Goal: Transaction & Acquisition: Download file/media

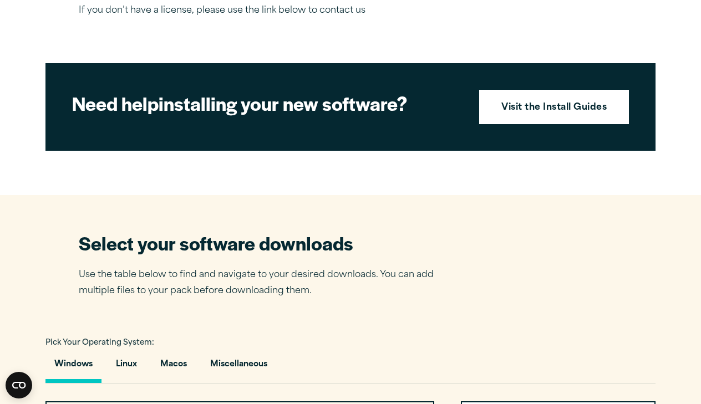
scroll to position [518, 0]
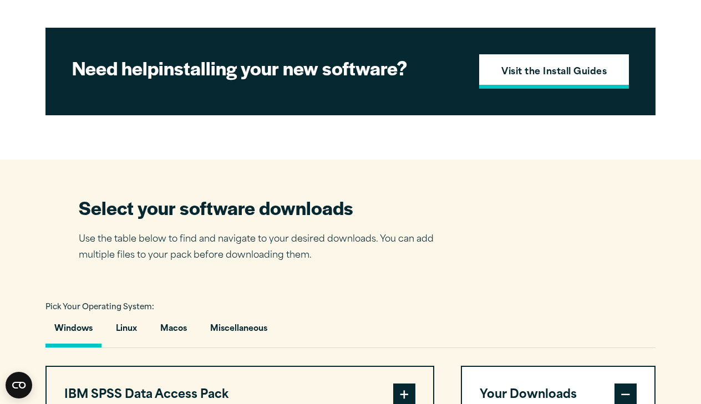
click at [511, 80] on strong "Visit the Install Guides" at bounding box center [553, 72] width 105 height 14
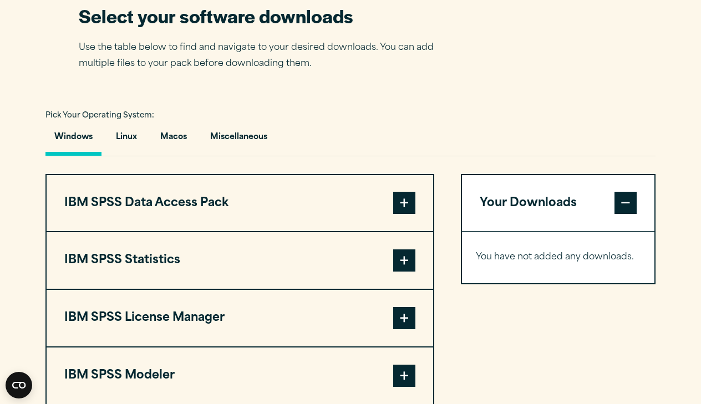
scroll to position [719, 0]
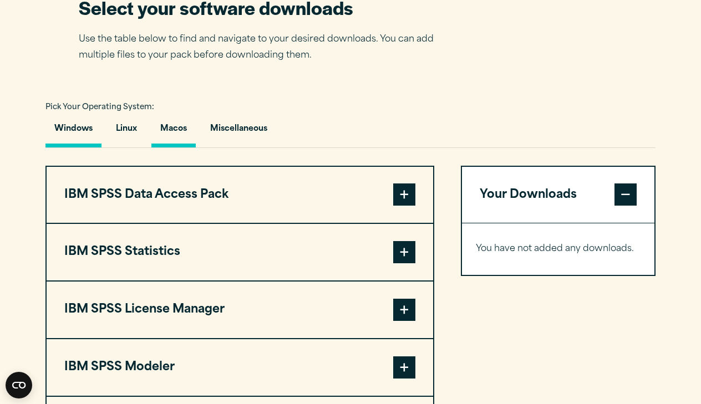
click at [176, 147] on button "Macos" at bounding box center [173, 132] width 44 height 32
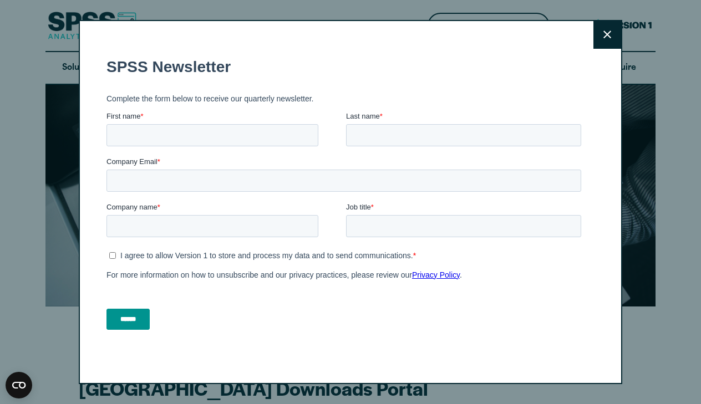
scroll to position [0, 0]
click at [603, 34] on button "Close" at bounding box center [607, 35] width 28 height 28
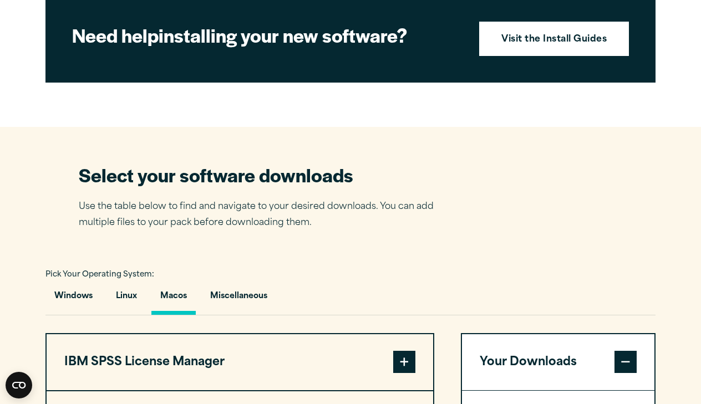
scroll to position [672, 0]
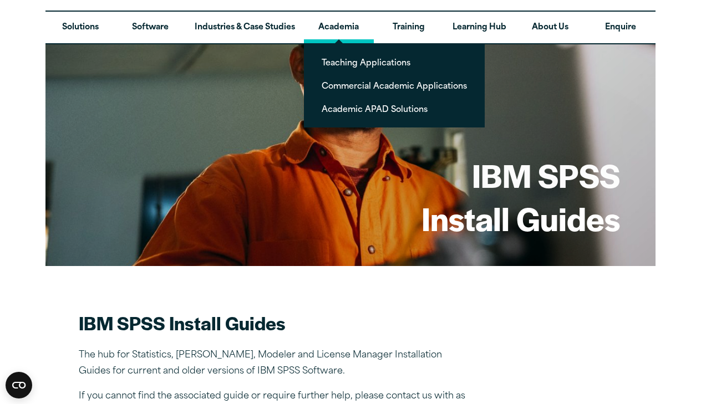
scroll to position [40, 0]
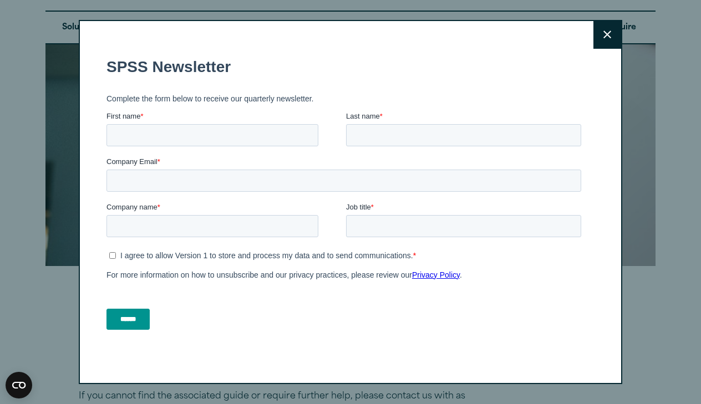
click at [598, 30] on button "Close" at bounding box center [607, 35] width 28 height 28
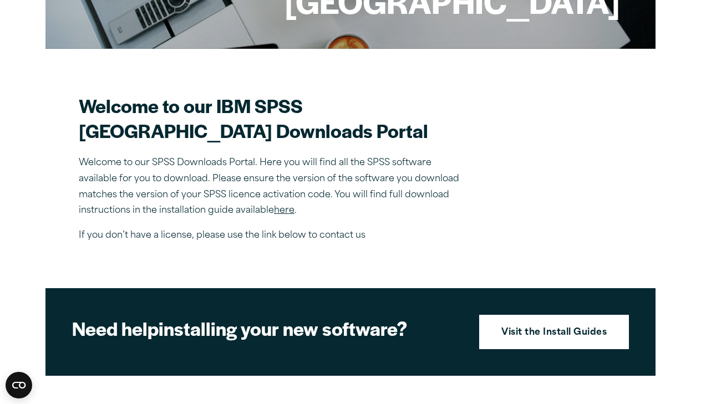
scroll to position [252, 0]
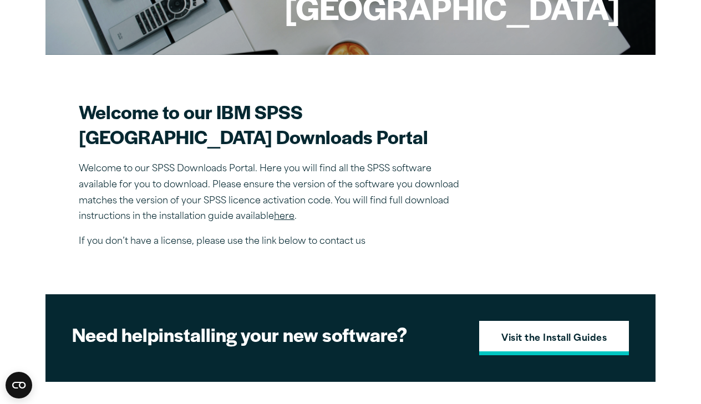
click at [520, 347] on strong "Visit the Install Guides" at bounding box center [553, 339] width 105 height 14
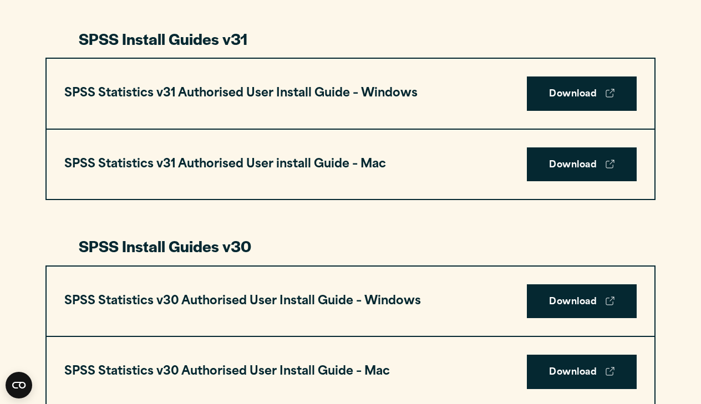
scroll to position [503, 0]
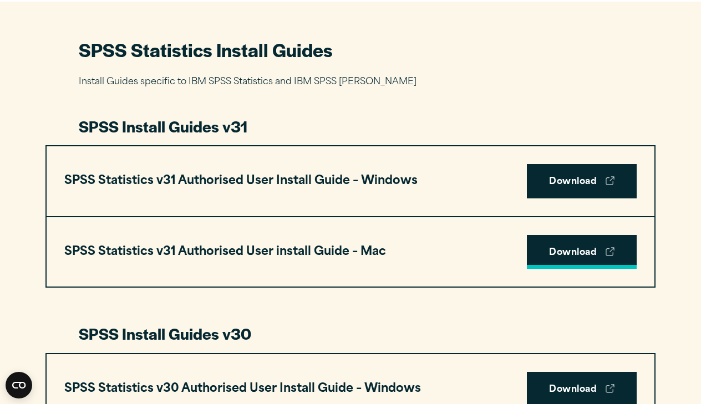
click at [567, 249] on link "Download" at bounding box center [582, 252] width 110 height 34
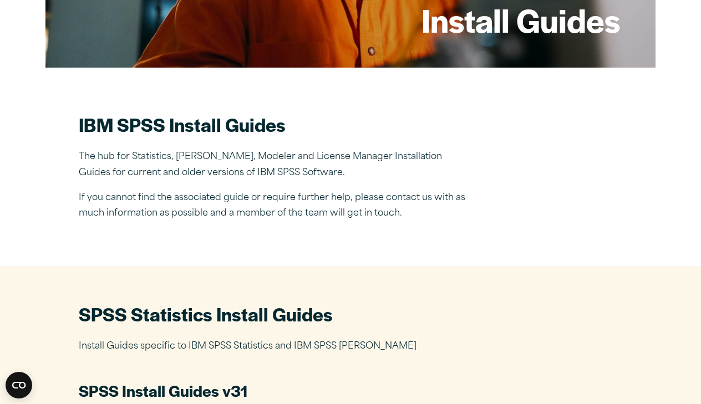
scroll to position [205, 0]
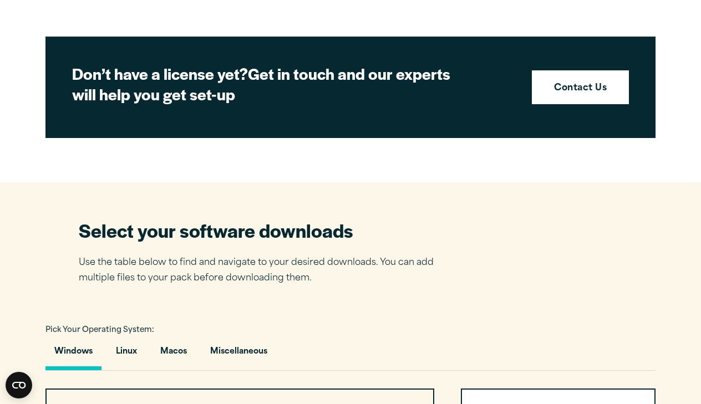
scroll to position [514, 0]
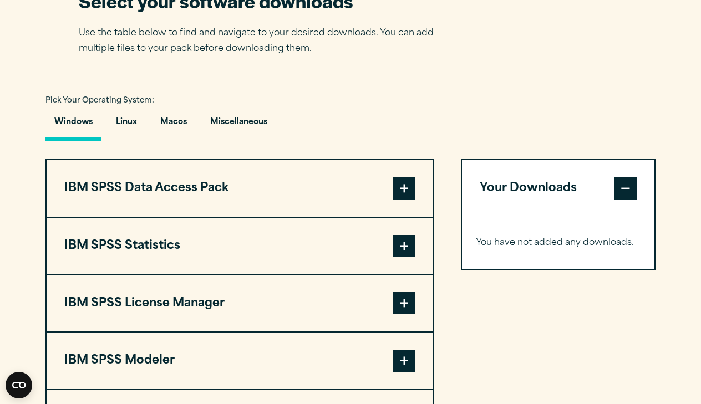
scroll to position [743, 0]
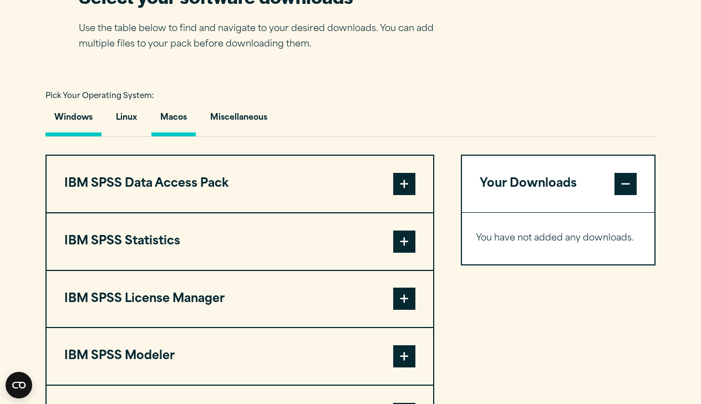
click at [175, 125] on button "Macos" at bounding box center [173, 121] width 44 height 32
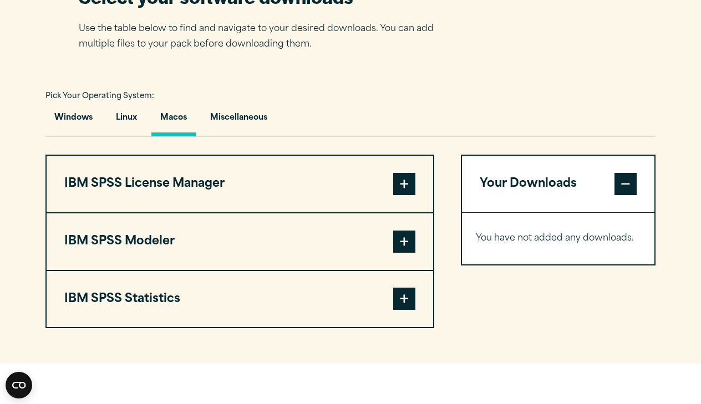
click at [249, 170] on button "IBM SPSS License Manager" at bounding box center [240, 184] width 386 height 57
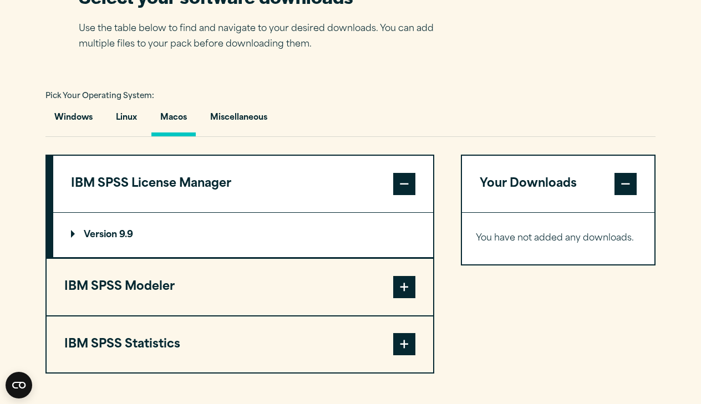
click at [238, 186] on button "IBM SPSS License Manager" at bounding box center [243, 184] width 380 height 57
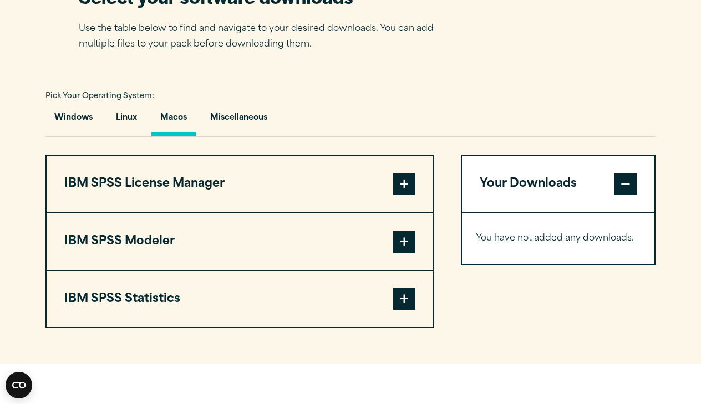
click at [218, 242] on button "IBM SPSS Modeler" at bounding box center [240, 241] width 386 height 57
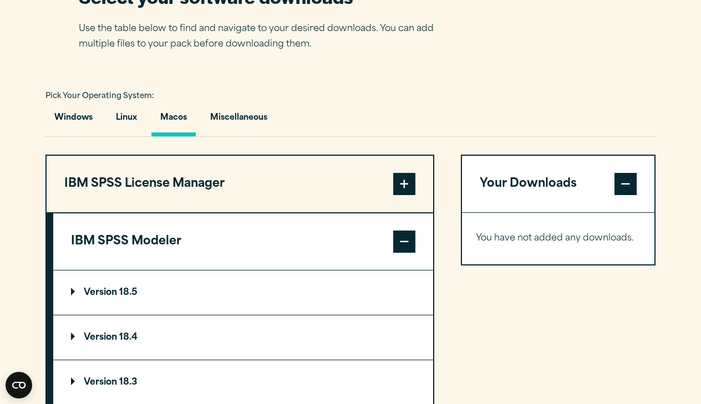
click at [218, 242] on button "IBM SPSS Modeler" at bounding box center [243, 241] width 380 height 57
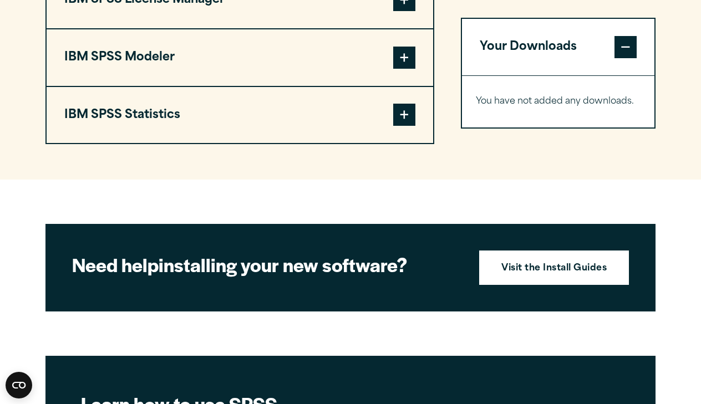
scroll to position [906, 0]
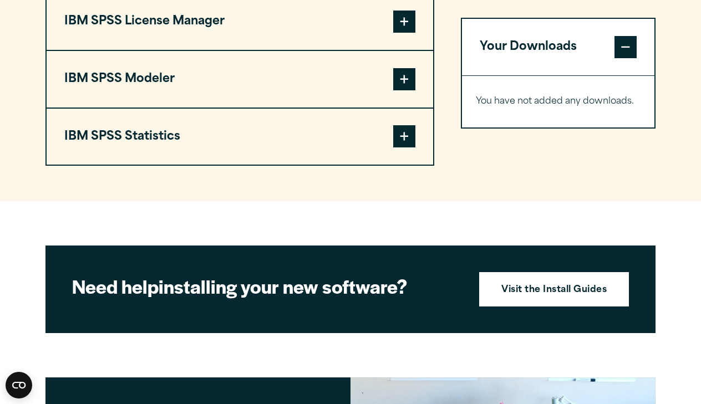
click at [339, 133] on button "IBM SPSS Statistics" at bounding box center [240, 137] width 386 height 57
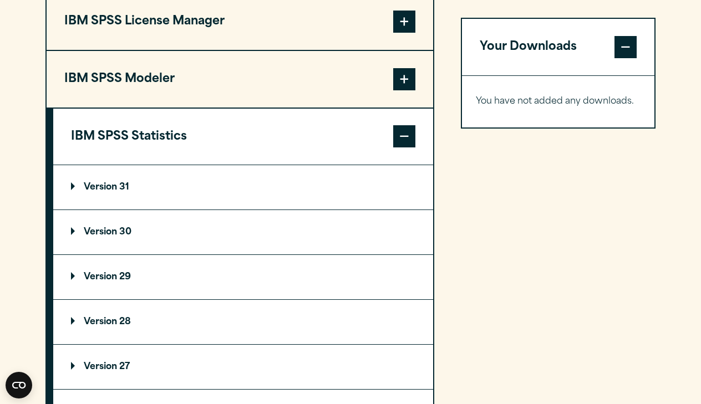
click at [227, 197] on summary "Version 31" at bounding box center [243, 187] width 380 height 44
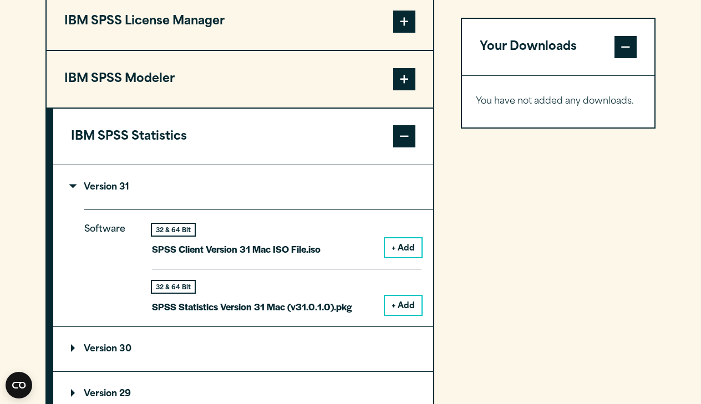
click at [408, 305] on button "+ Add" at bounding box center [403, 305] width 37 height 19
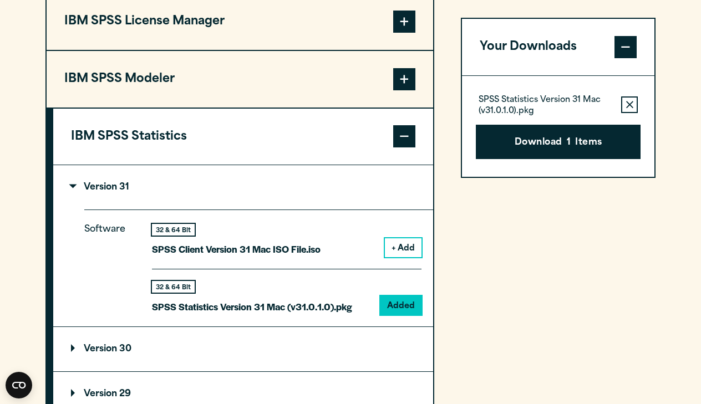
click at [519, 2] on div "Your Downloads SPSS Statistics Version 31 Mac (v31.0.1.0).pkg Remove this item …" at bounding box center [558, 272] width 195 height 561
click at [572, 148] on button "Download 1 Items" at bounding box center [558, 142] width 165 height 34
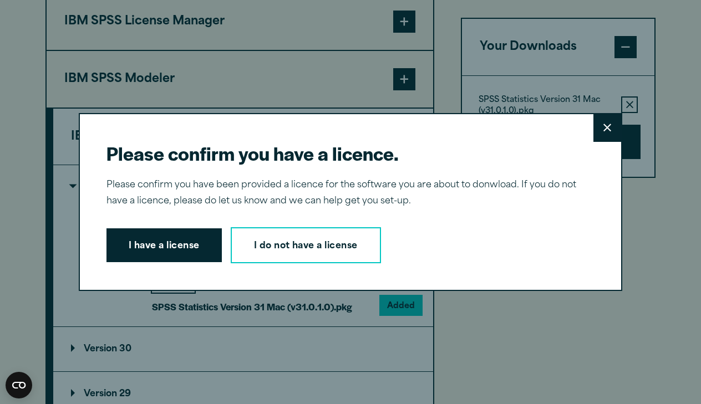
click at [189, 254] on button "I have a license" at bounding box center [163, 245] width 115 height 34
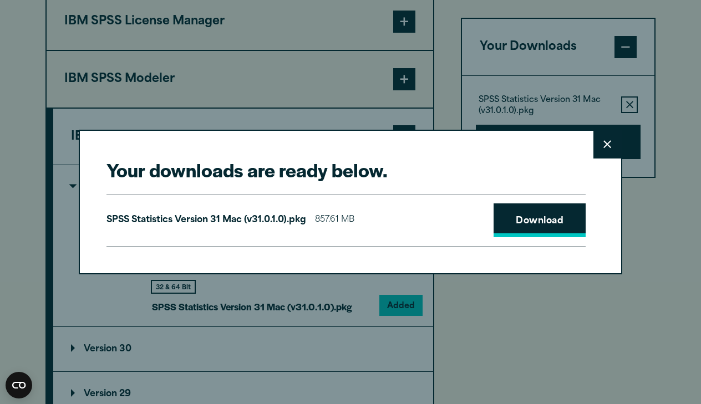
click at [567, 211] on link "Download" at bounding box center [539, 220] width 92 height 34
